Goal: Entertainment & Leisure: Browse casually

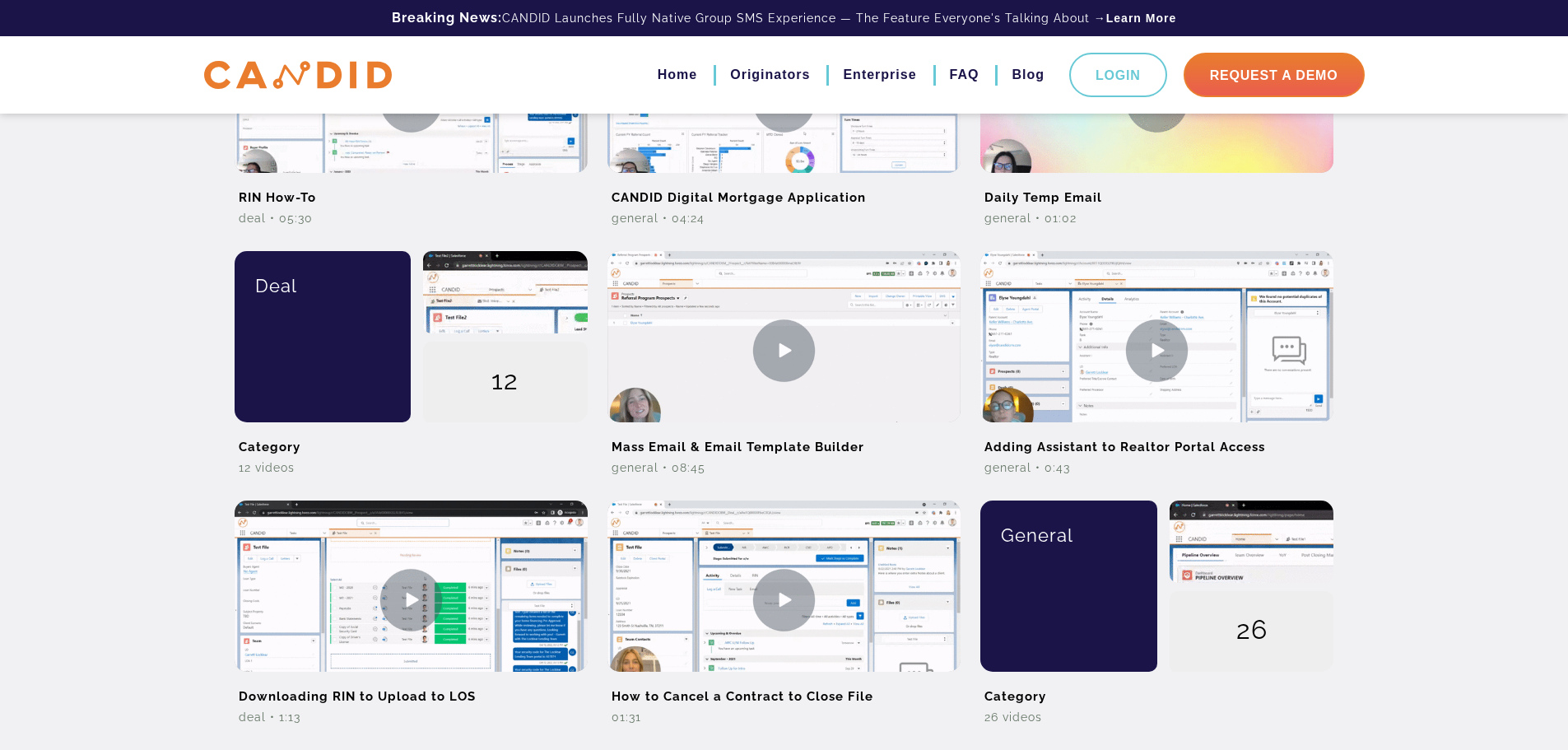
scroll to position [1152, 0]
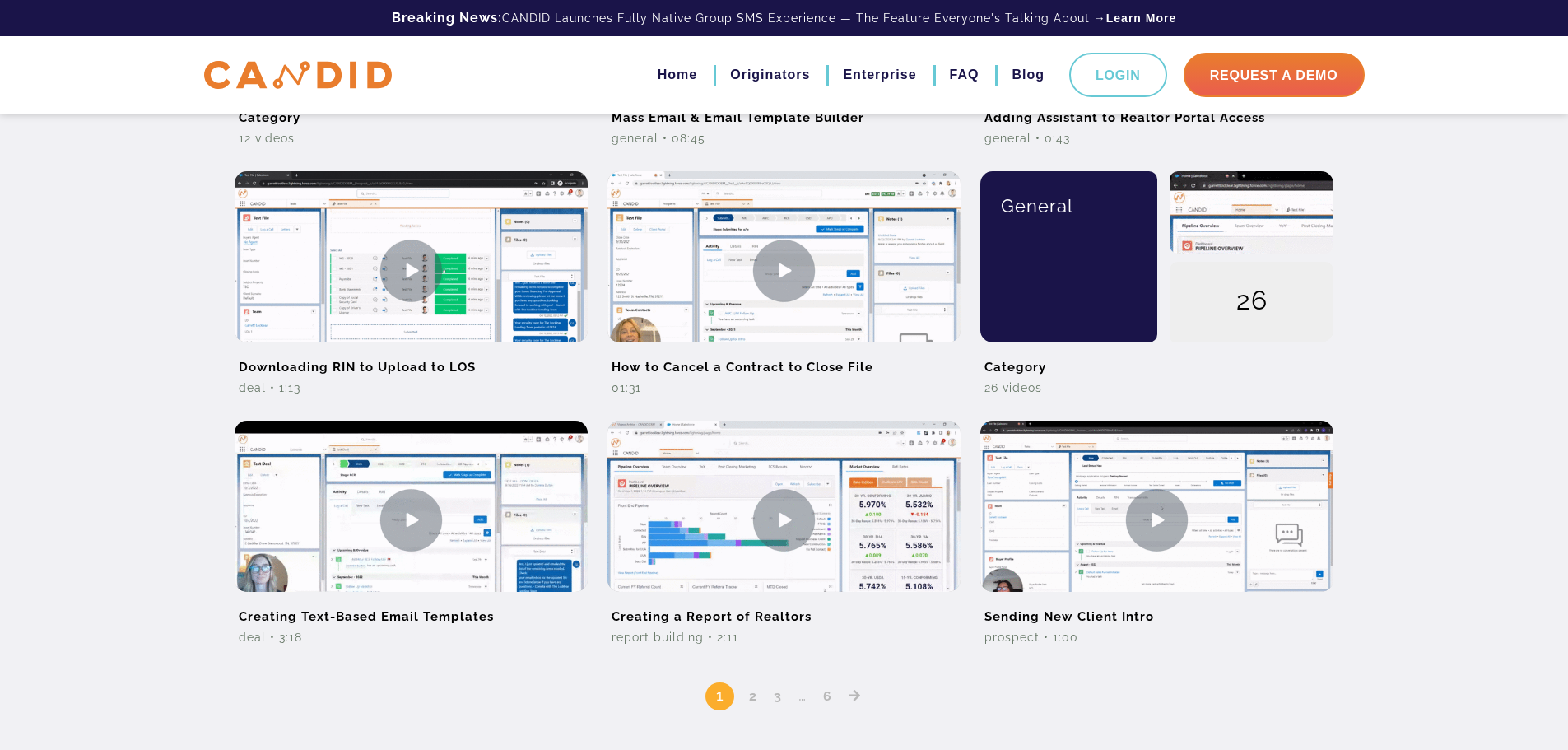
click at [752, 691] on link "2" at bounding box center [753, 695] width 20 height 16
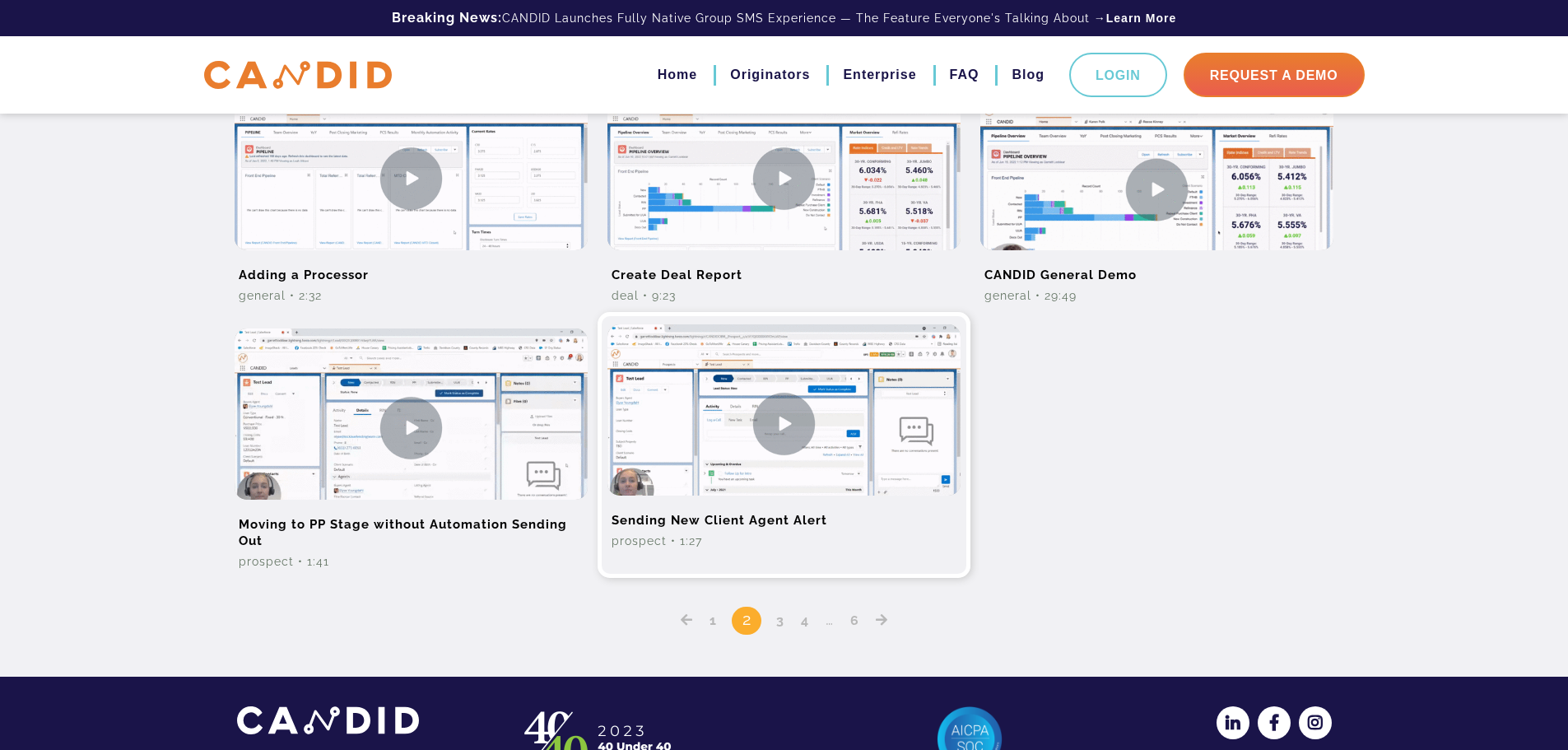
scroll to position [1316, 0]
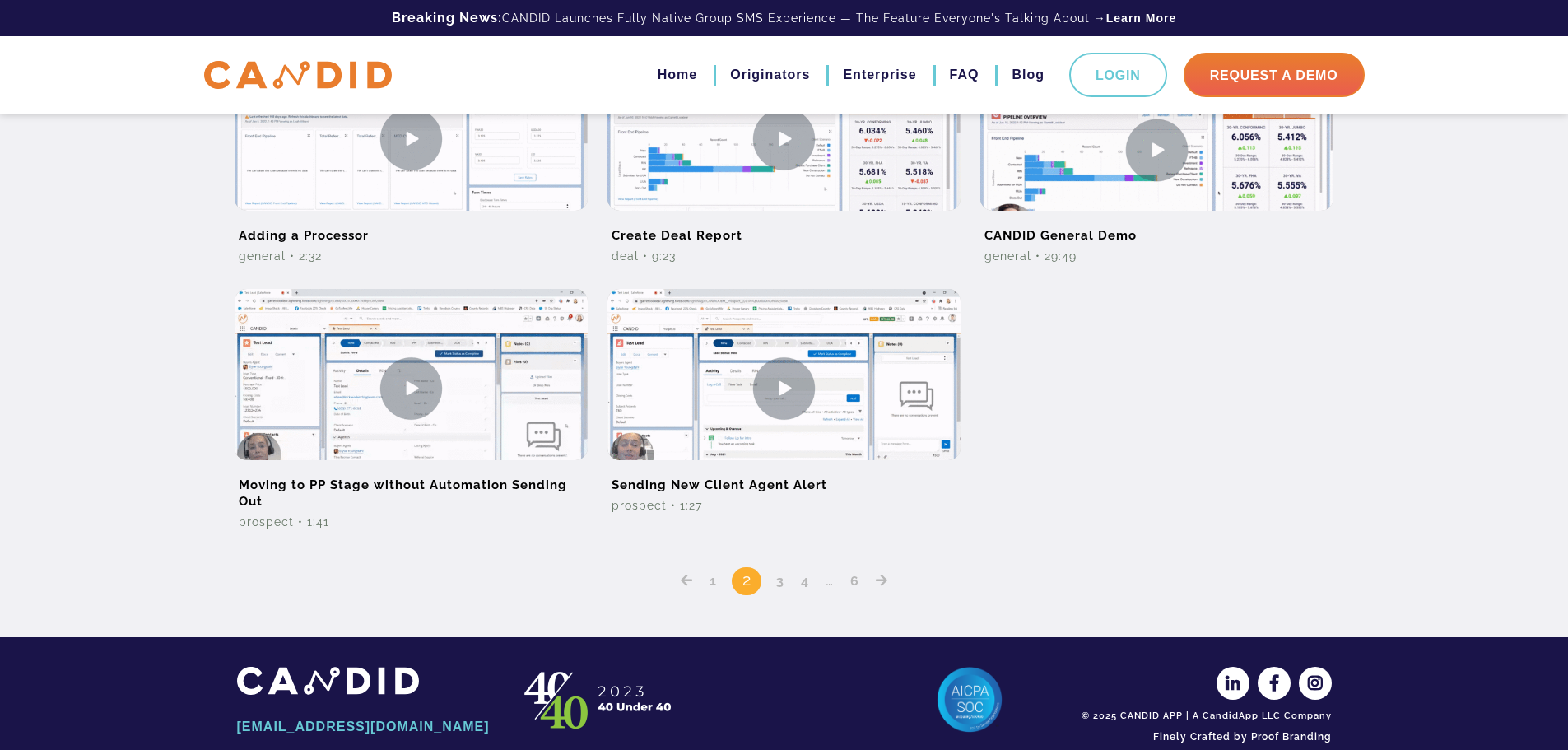
click at [782, 580] on link "3" at bounding box center [780, 580] width 20 height 16
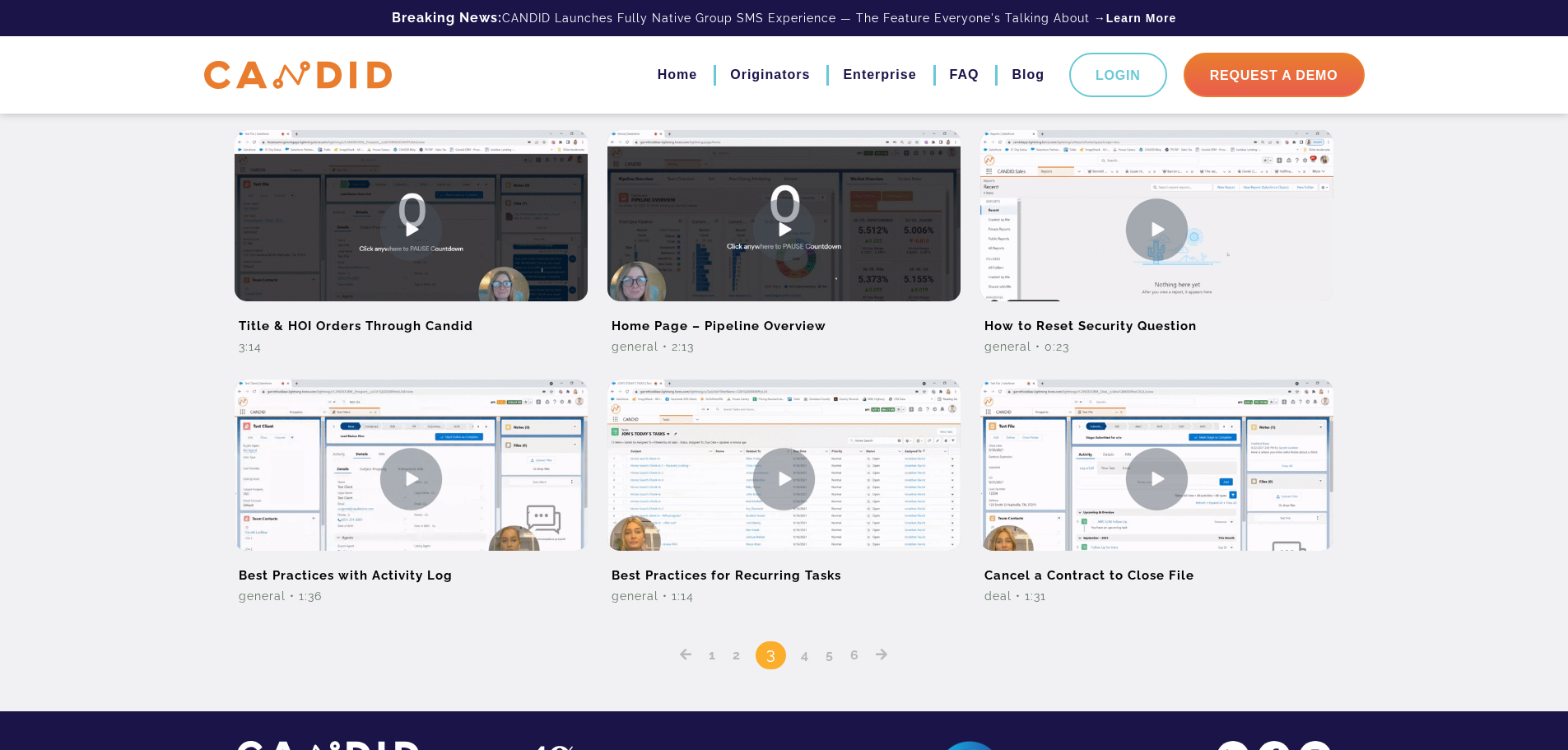
scroll to position [988, 0]
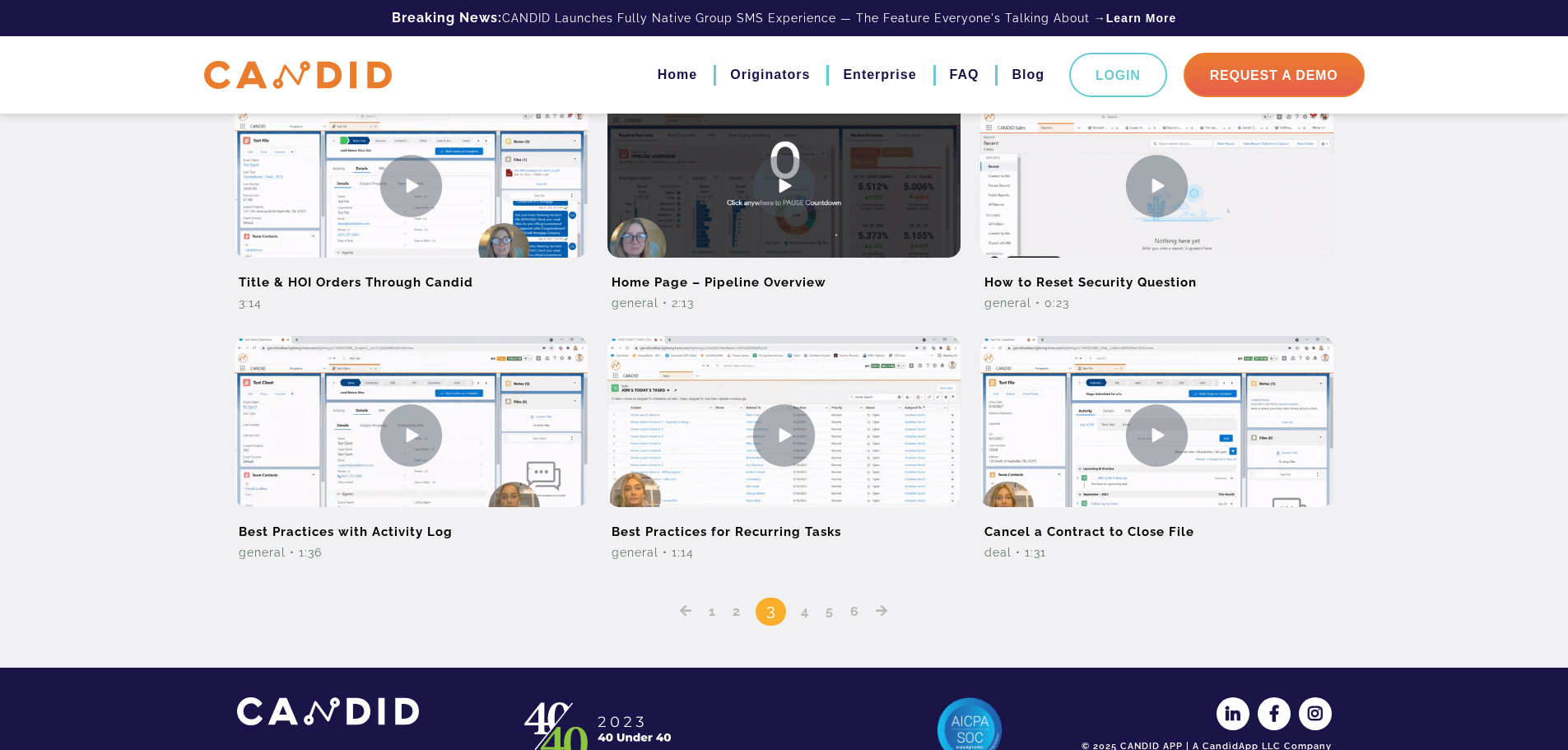
click at [802, 616] on link "4" at bounding box center [804, 611] width 20 height 16
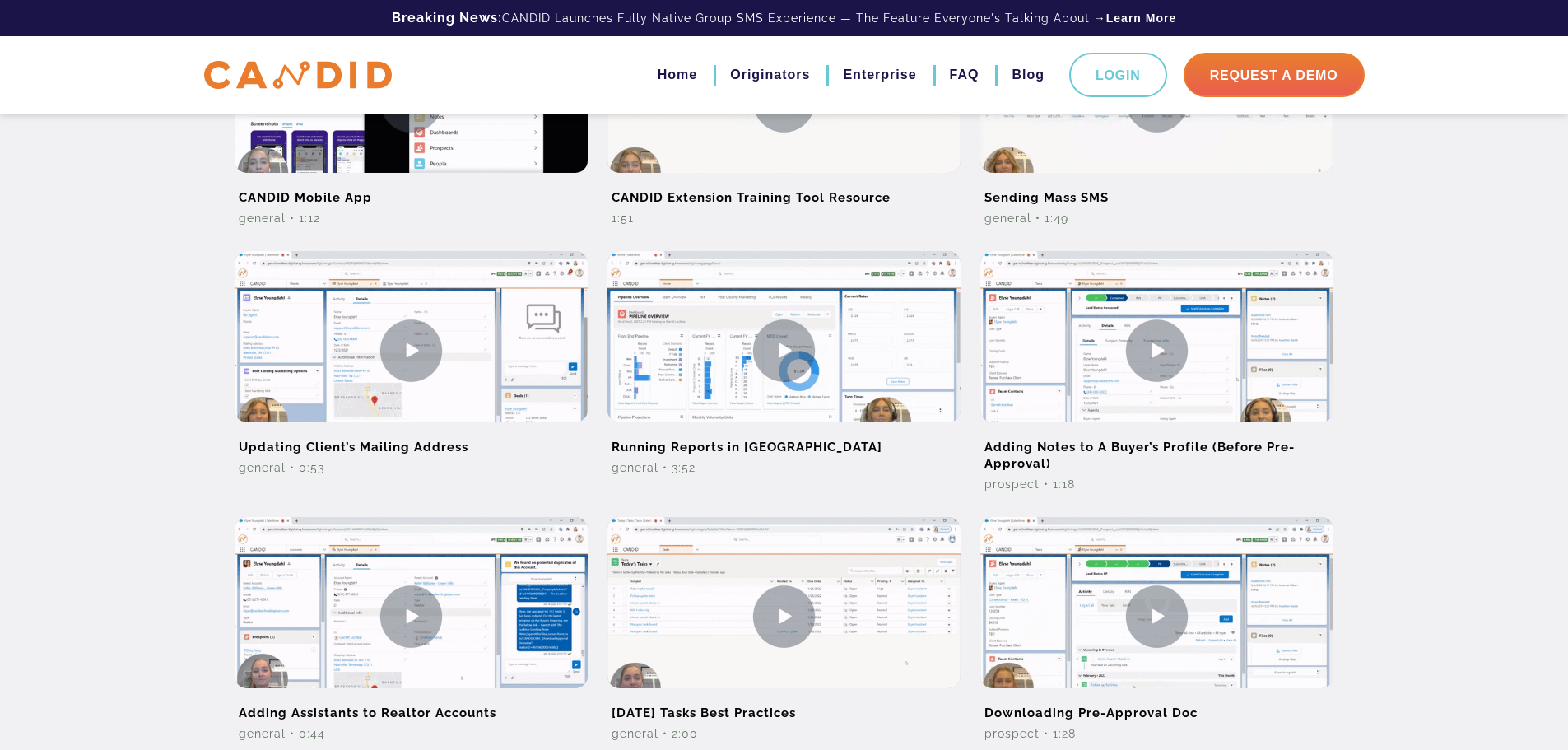
scroll to position [1063, 0]
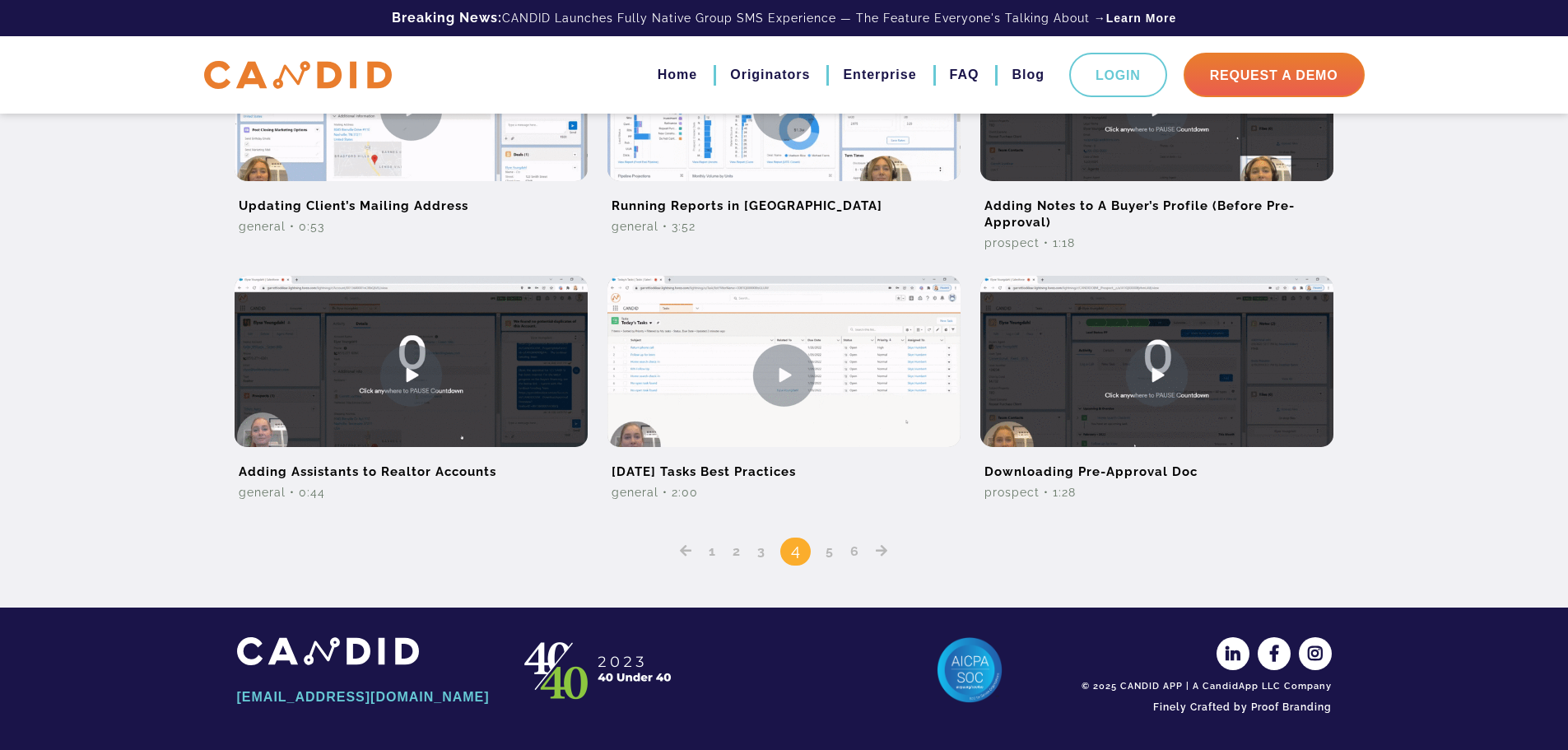
click at [829, 551] on link "5" at bounding box center [829, 550] width 20 height 16
